Goal: Information Seeking & Learning: Understand process/instructions

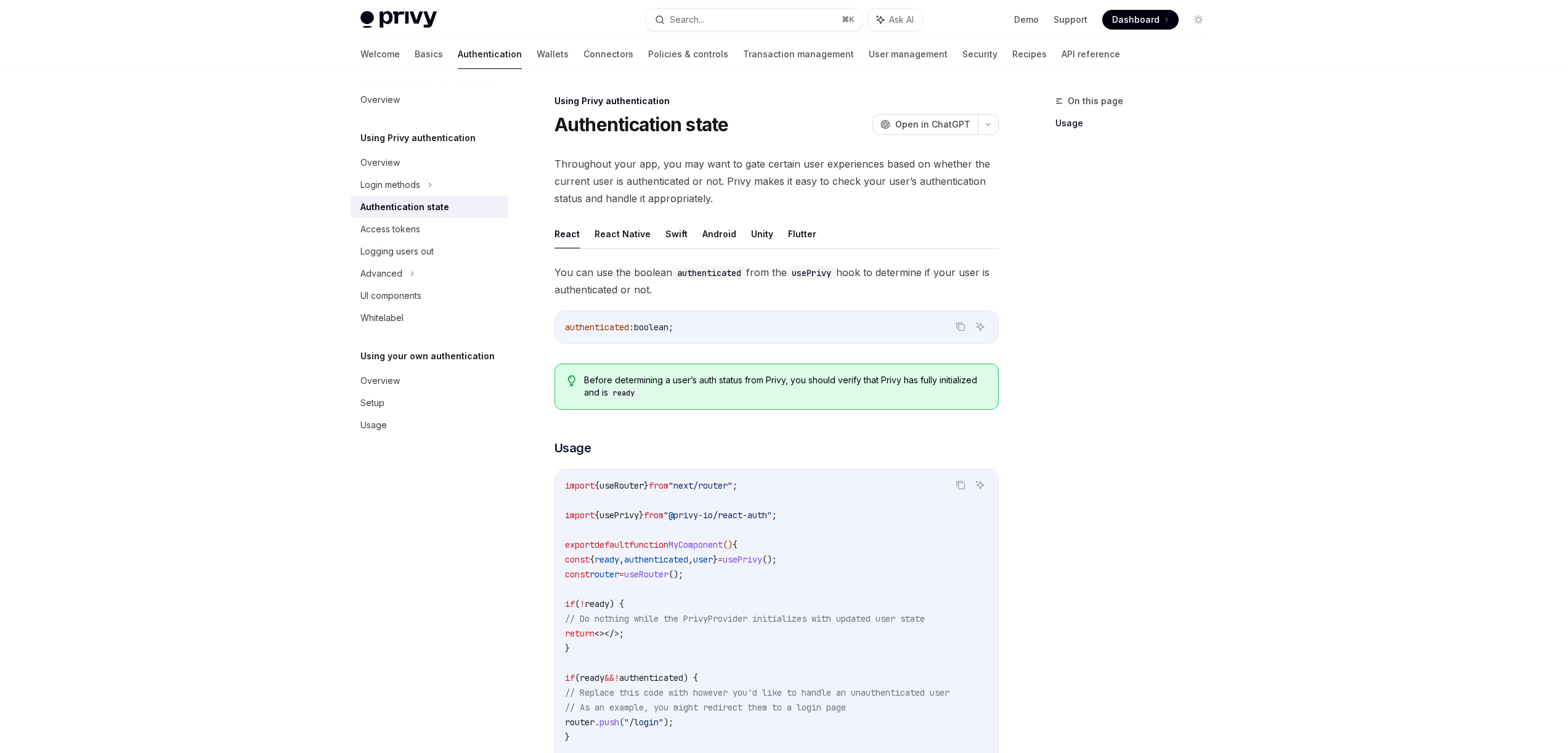
click at [252, 63] on div at bounding box center [784, 34] width 1568 height 69
click at [757, 6] on div "Privy Docs home page Search... ⌘ K Ask AI Demo Support Dashboard Dashboard Sear…" at bounding box center [784, 19] width 848 height 39
click at [760, 22] on button "Search... ⌘ K" at bounding box center [753, 19] width 215 height 22
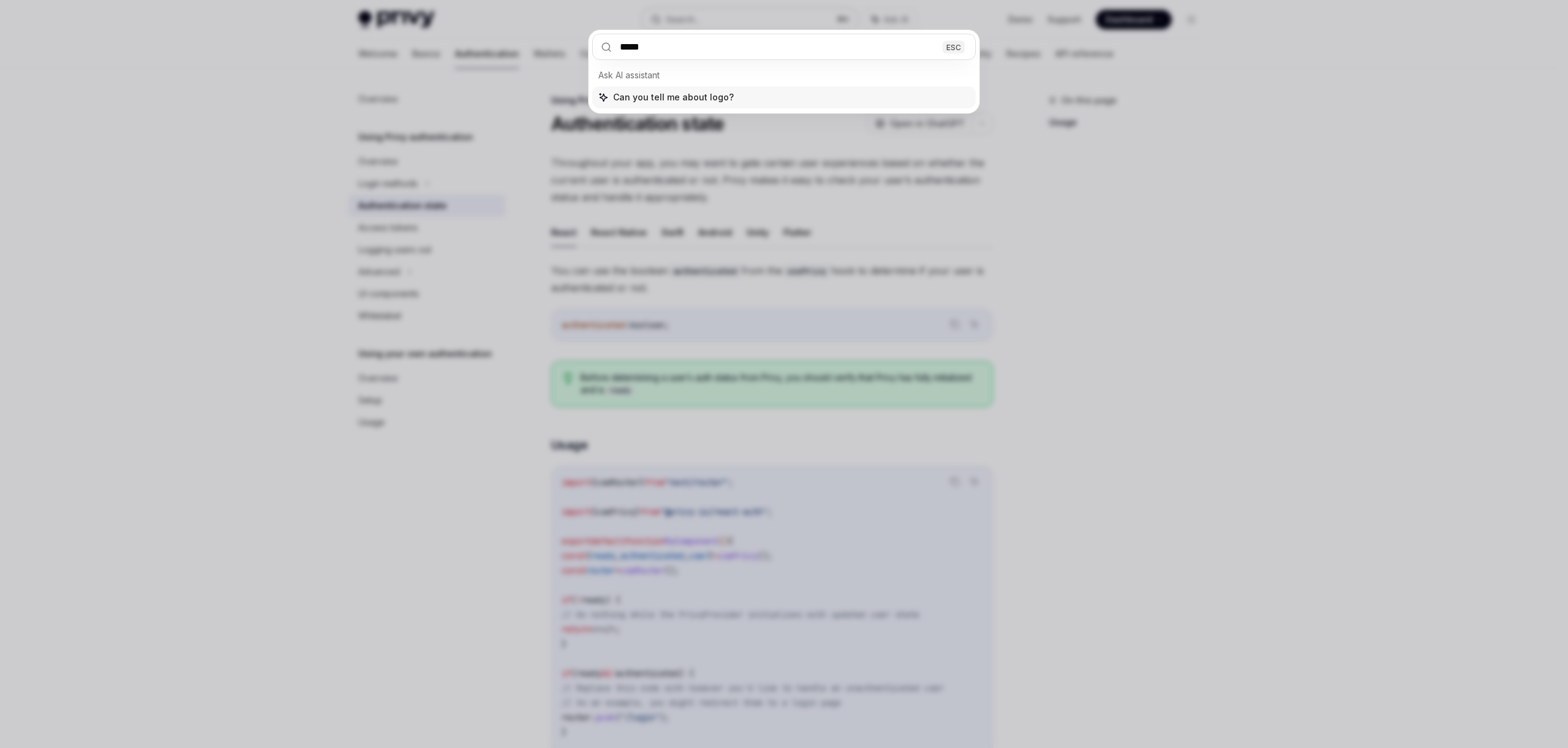
type input "******"
type textarea "*"
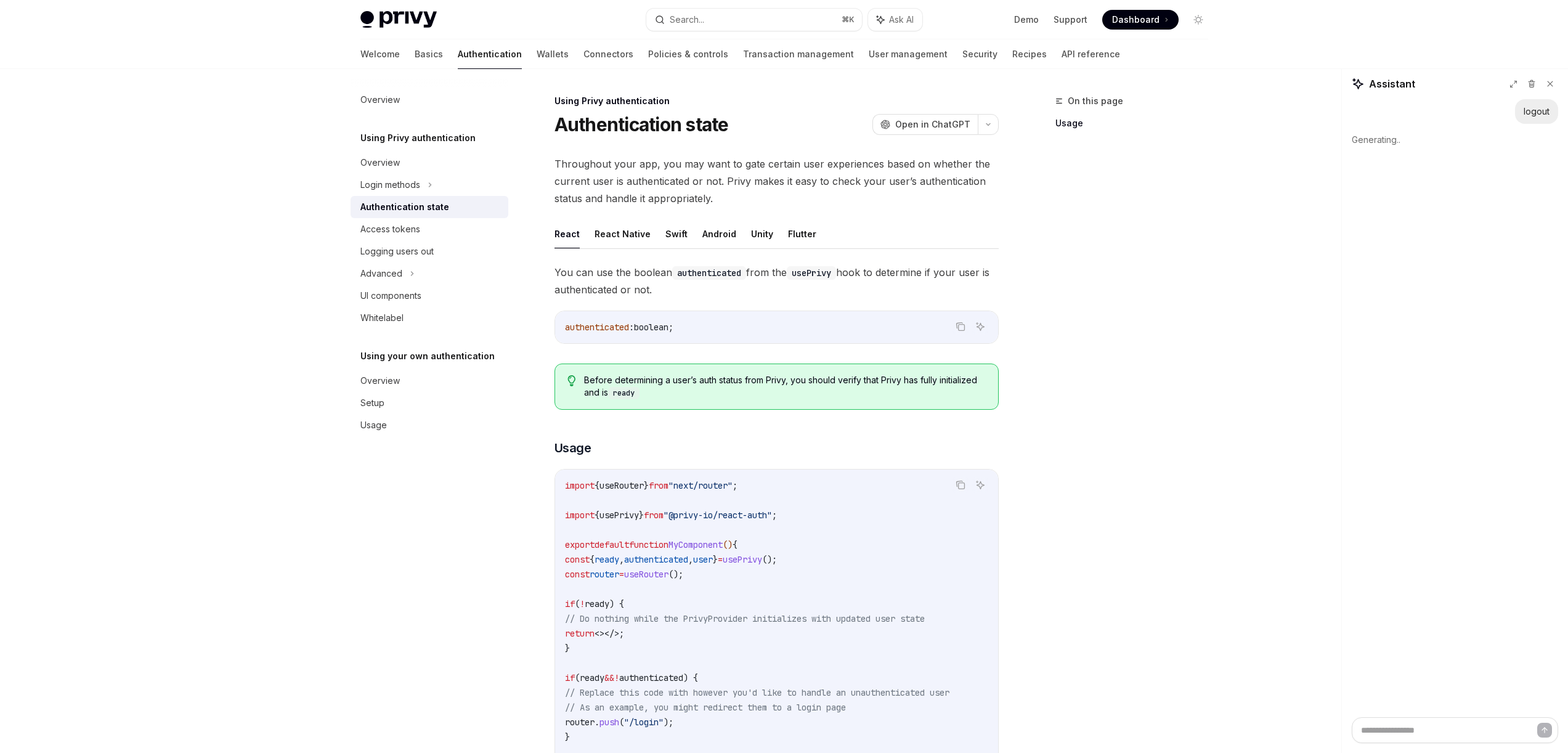
click at [1105, 359] on div "On this page Usage" at bounding box center [1124, 424] width 188 height 660
click at [730, 21] on button "Search... ⌘ K" at bounding box center [753, 19] width 215 height 22
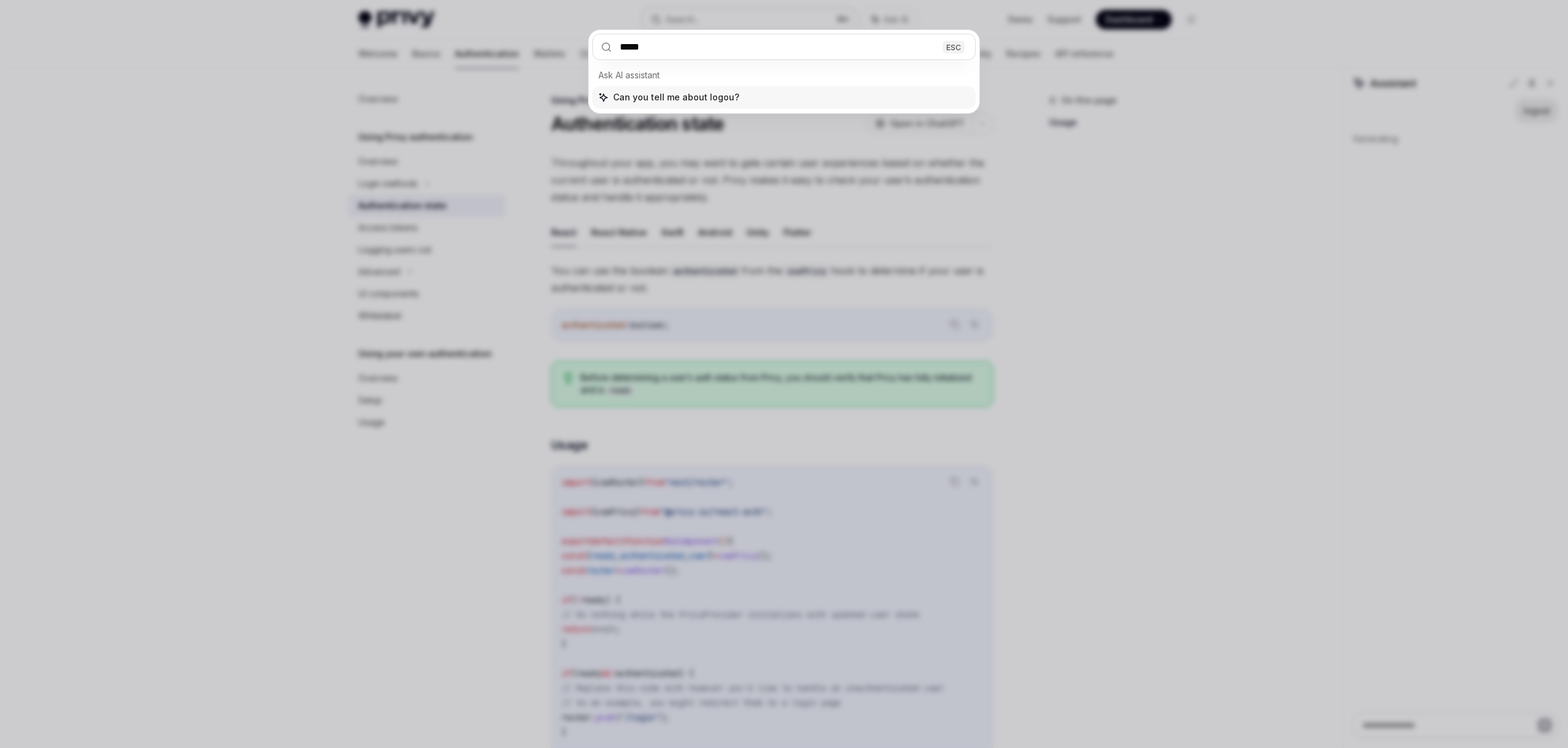
type input "******"
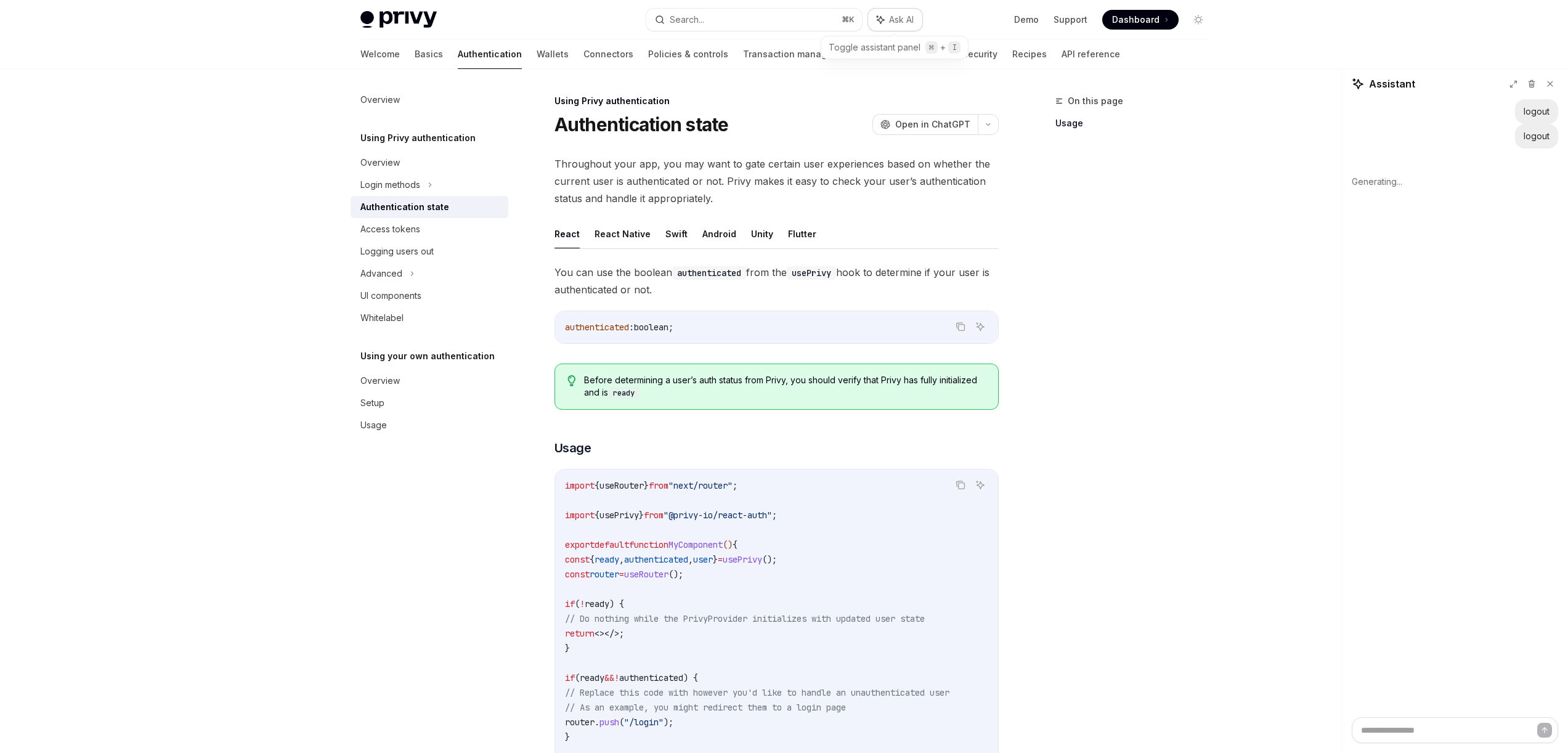
click at [884, 21] on button "Ask AI" at bounding box center [896, 19] width 54 height 22
click at [885, 23] on button "Ask AI" at bounding box center [896, 19] width 54 height 22
click at [1215, 301] on div "On this page Usage" at bounding box center [1124, 424] width 188 height 660
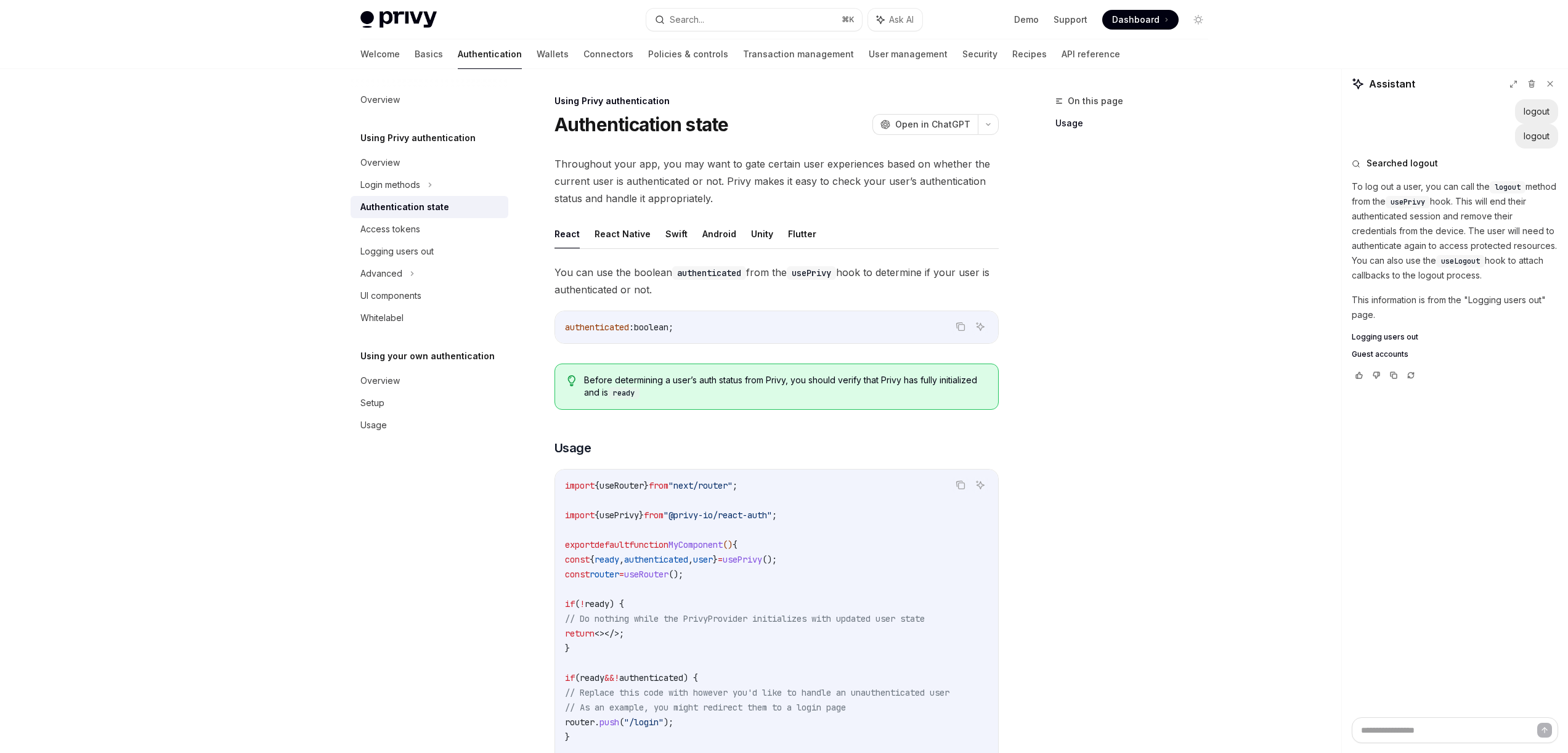
type textarea "*"
click at [1114, 444] on div "On this page Usage" at bounding box center [1124, 424] width 188 height 660
click at [1216, 243] on div "Overview Using Privy authentication Overview Login methods Authentication state…" at bounding box center [785, 557] width 907 height 976
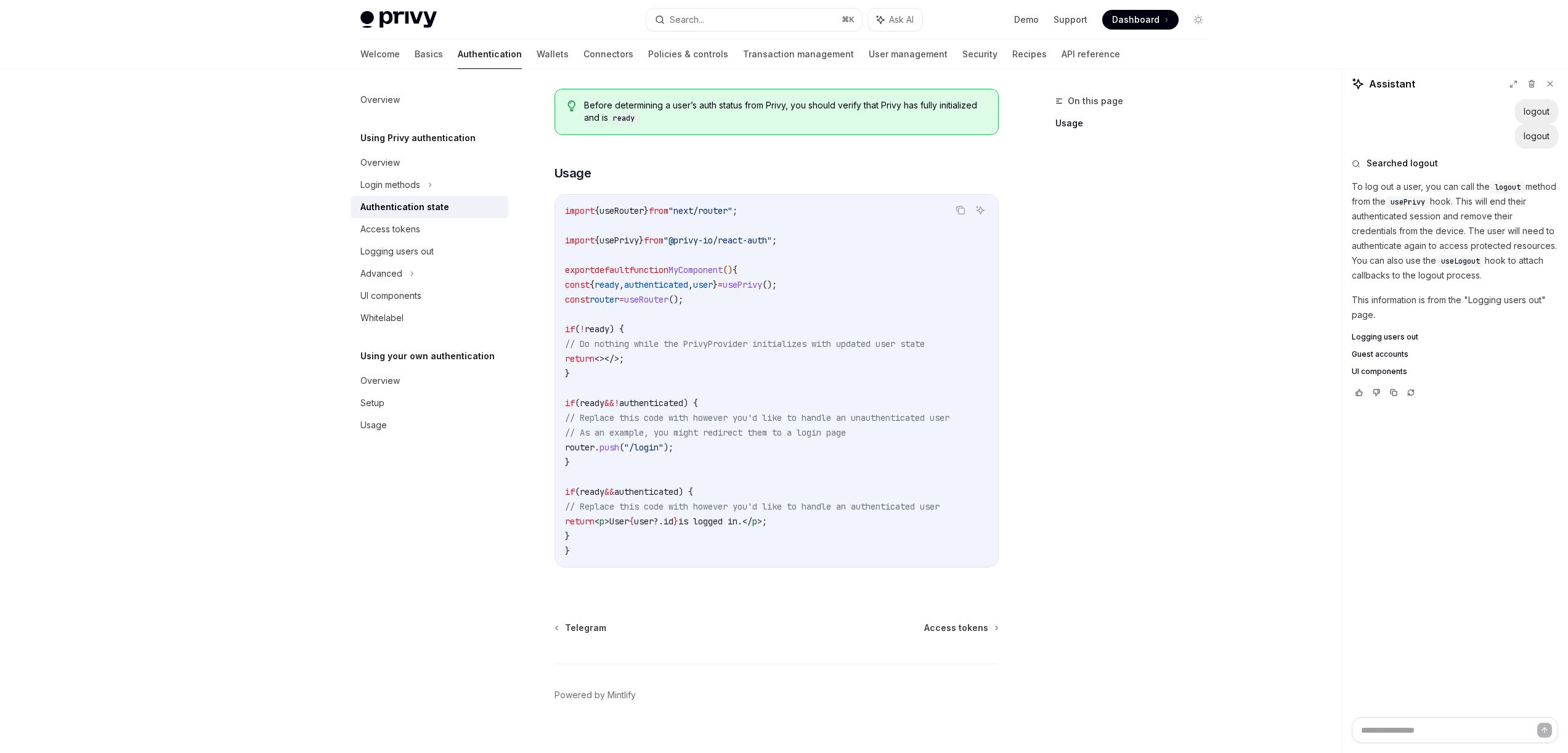
scroll to position [297, 0]
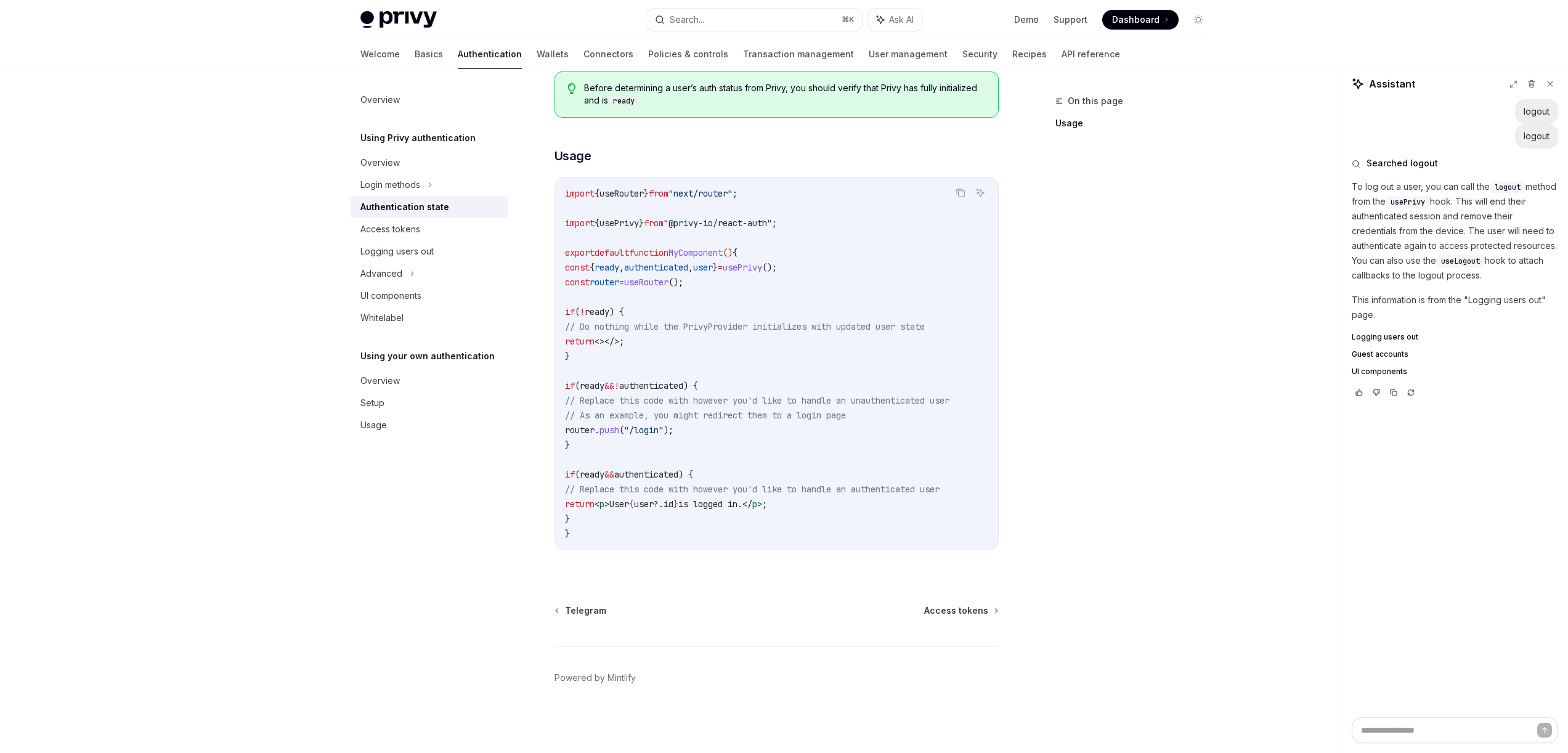
click at [1184, 284] on div "On this page Usage" at bounding box center [1124, 424] width 188 height 660
click at [1181, 523] on div "On this page Usage" at bounding box center [1124, 424] width 188 height 660
click at [1121, 465] on div "On this page Usage" at bounding box center [1124, 424] width 188 height 660
click at [1156, 377] on div "On this page Usage" at bounding box center [1124, 424] width 188 height 660
